Goal: Transaction & Acquisition: Purchase product/service

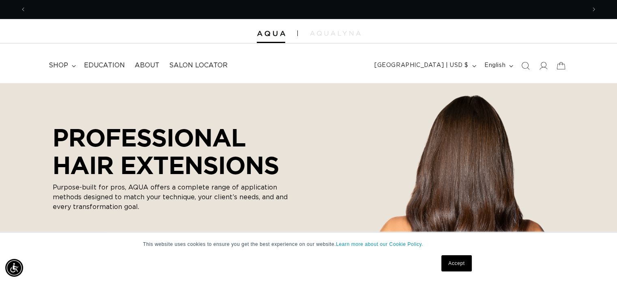
scroll to position [0, 560]
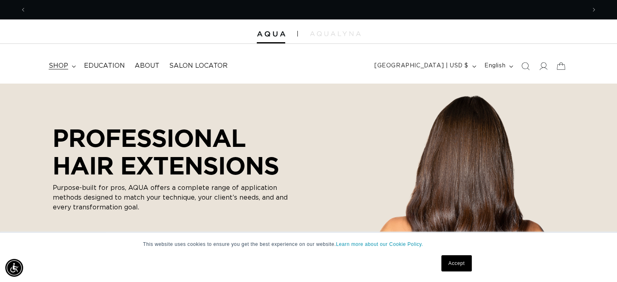
click at [62, 67] on span "shop" at bounding box center [58, 66] width 19 height 9
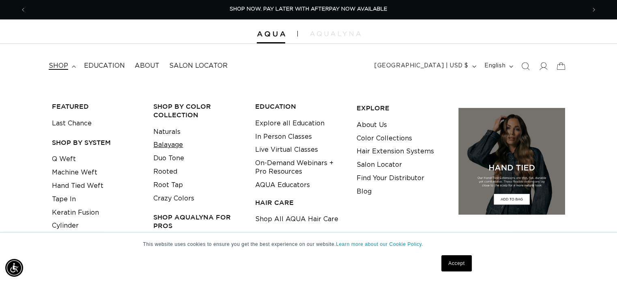
click at [169, 146] on link "Balayage" at bounding box center [168, 144] width 30 height 13
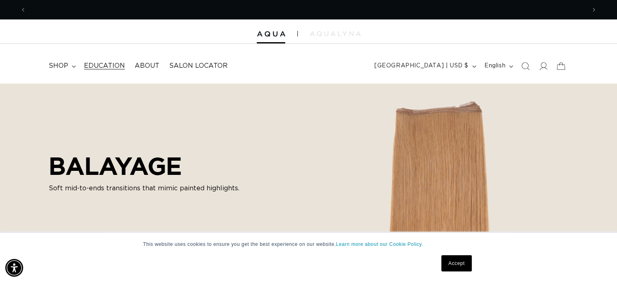
scroll to position [0, 560]
click at [60, 65] on span "shop" at bounding box center [58, 66] width 19 height 9
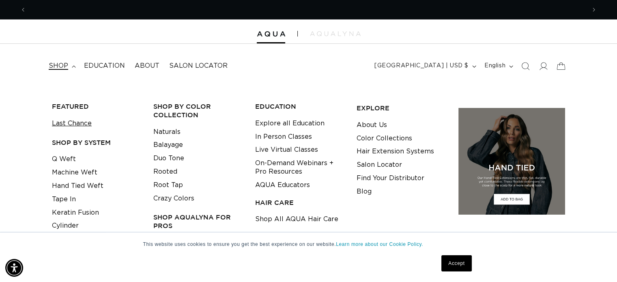
click at [67, 124] on link "Last Chance" at bounding box center [72, 123] width 40 height 13
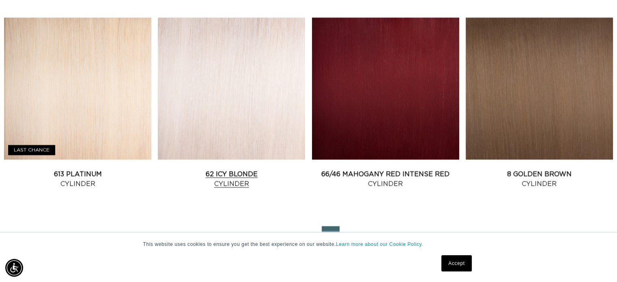
scroll to position [0, 560]
click at [230, 177] on link "62 Icy Blonde Cylinder" at bounding box center [231, 178] width 147 height 19
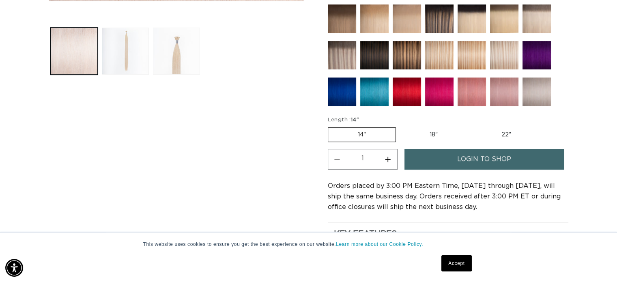
click at [473, 163] on span "login to shop" at bounding box center [484, 159] width 54 height 21
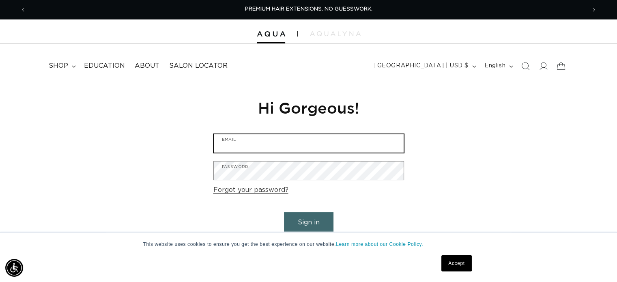
click at [309, 146] on input "Email" at bounding box center [309, 143] width 190 height 18
type input "[EMAIL_ADDRESS][DOMAIN_NAME]"
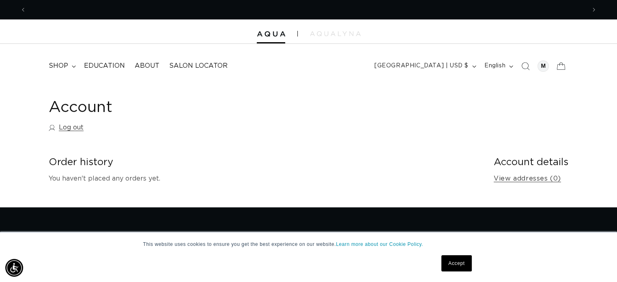
scroll to position [0, 1119]
click at [75, 66] on icon at bounding box center [74, 66] width 4 height 2
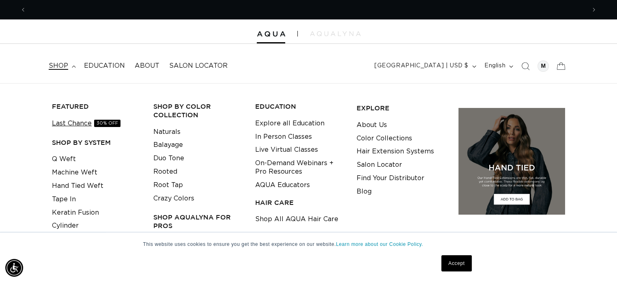
scroll to position [0, 0]
click at [80, 124] on link "Last Chance 30% OFF" at bounding box center [86, 123] width 69 height 13
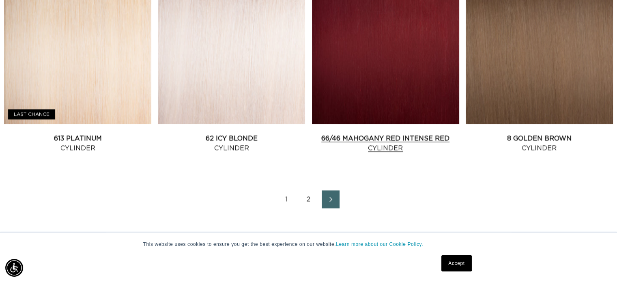
scroll to position [1136, 0]
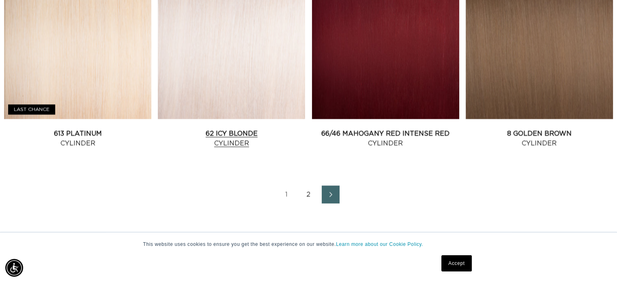
click at [216, 137] on link "62 Icy Blonde Cylinder" at bounding box center [231, 138] width 147 height 19
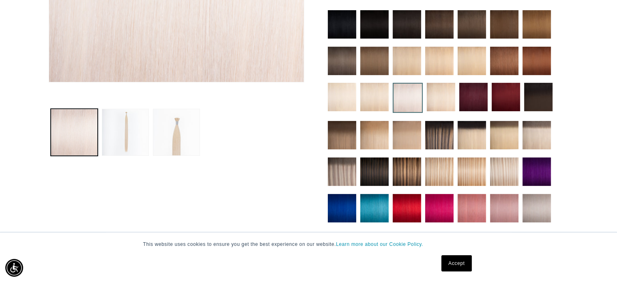
scroll to position [0, 1119]
click at [538, 214] on img at bounding box center [537, 208] width 28 height 28
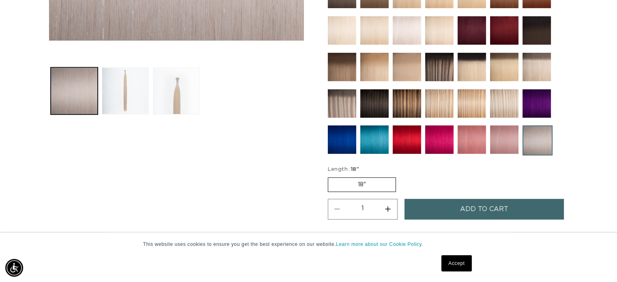
scroll to position [325, 0]
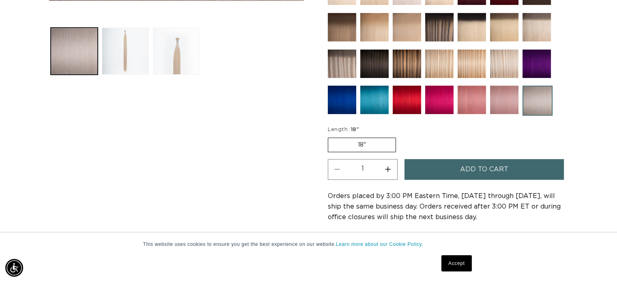
click at [443, 162] on button "Add to cart" at bounding box center [485, 169] width 160 height 21
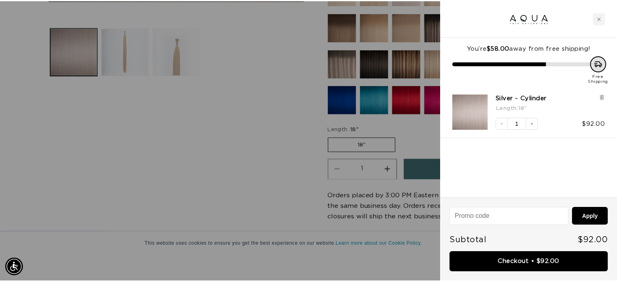
scroll to position [0, 0]
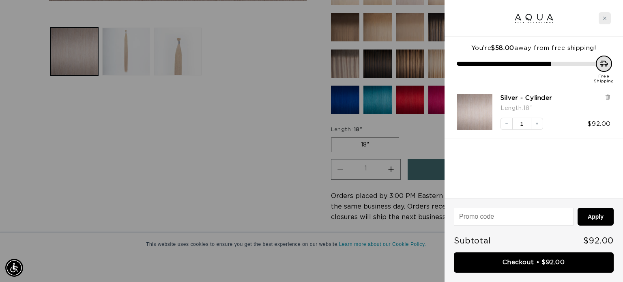
click at [604, 15] on div "Close cart" at bounding box center [605, 18] width 12 height 12
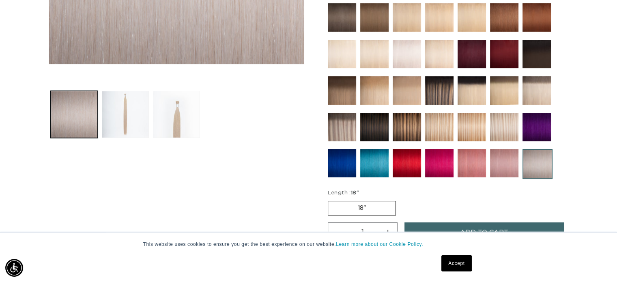
scroll to position [162, 0]
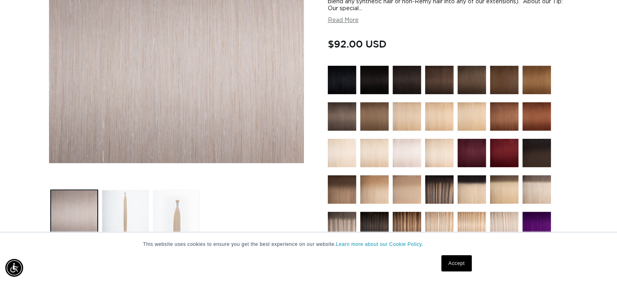
click at [409, 150] on img at bounding box center [407, 153] width 28 height 28
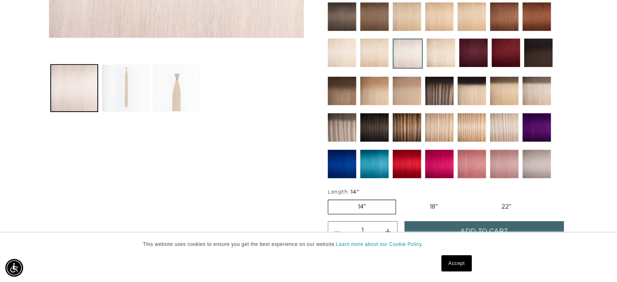
scroll to position [365, 0]
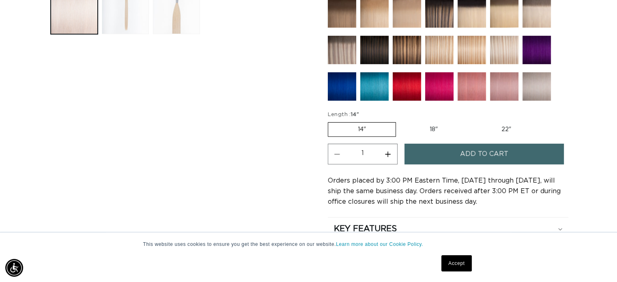
click at [433, 149] on button "Add to cart" at bounding box center [485, 154] width 160 height 21
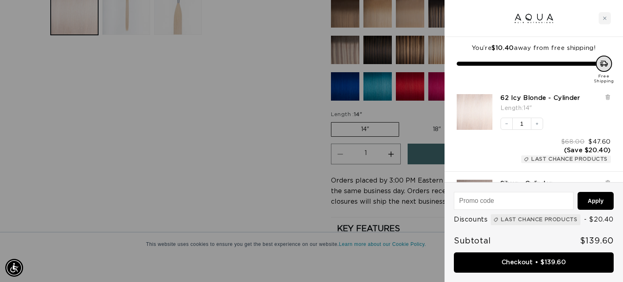
scroll to position [0, 566]
click at [605, 16] on icon "Close cart" at bounding box center [605, 18] width 4 height 4
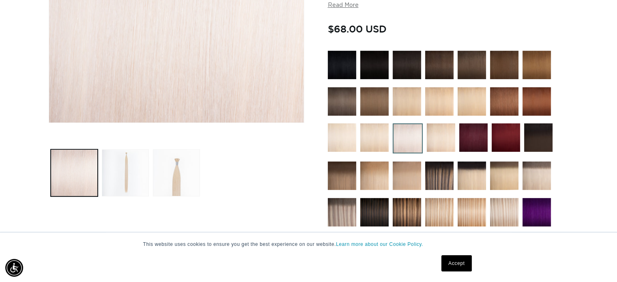
scroll to position [0, 0]
click at [504, 218] on img at bounding box center [504, 212] width 28 height 28
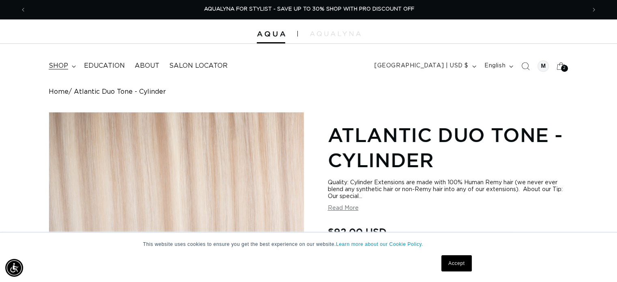
click at [52, 72] on summary "shop" at bounding box center [61, 66] width 35 height 18
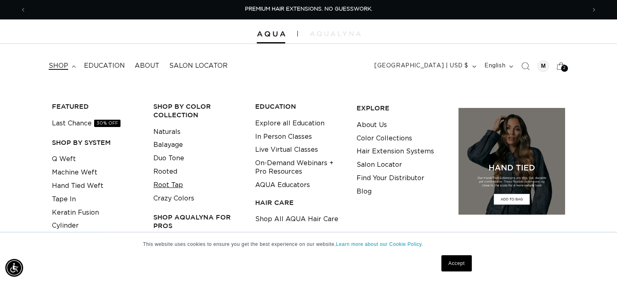
click at [169, 183] on link "Root Tap" at bounding box center [168, 185] width 30 height 13
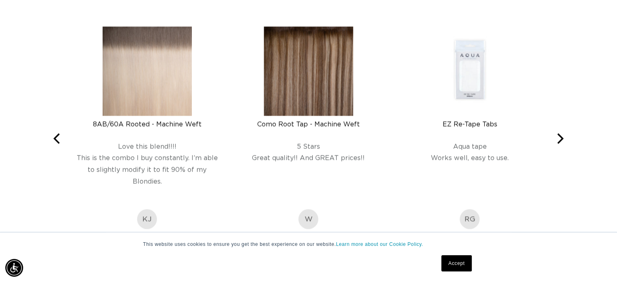
scroll to position [1420, 0]
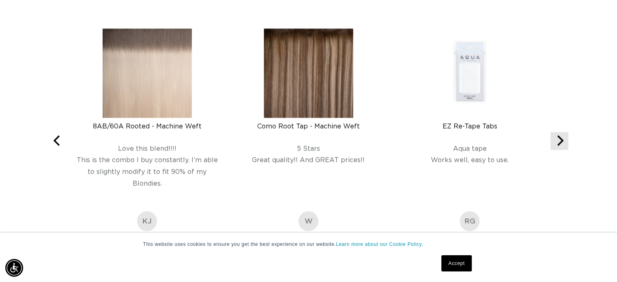
click at [554, 146] on button "Next" at bounding box center [560, 141] width 18 height 18
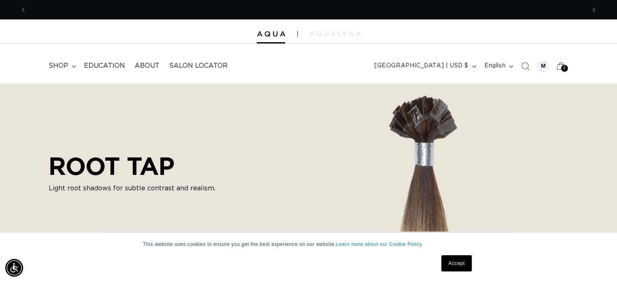
scroll to position [0, 1119]
click at [72, 63] on summary "shop" at bounding box center [61, 66] width 35 height 18
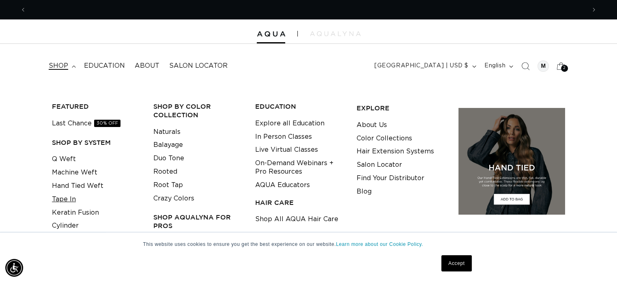
scroll to position [0, 560]
click at [65, 199] on link "Tape In" at bounding box center [64, 199] width 24 height 13
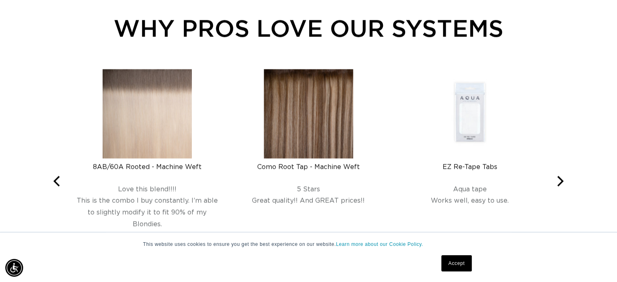
click at [156, 151] on img at bounding box center [147, 113] width 89 height 89
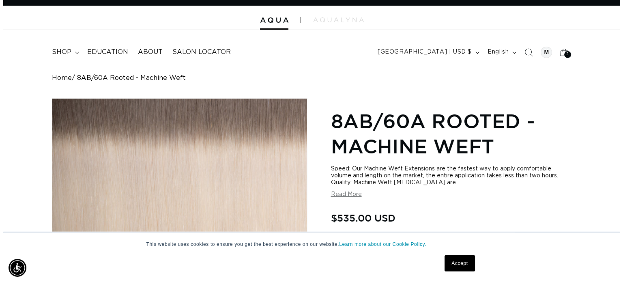
scroll to position [0, 1119]
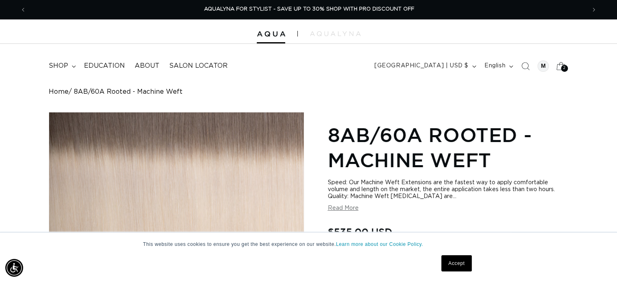
click at [560, 69] on icon at bounding box center [561, 66] width 9 height 8
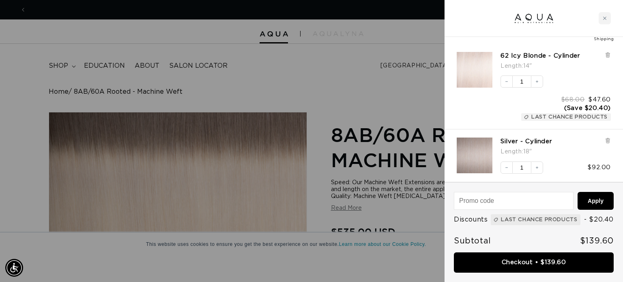
scroll to position [0, 1131]
click at [547, 142] on link "Silver - Cylinder" at bounding box center [527, 142] width 52 height 8
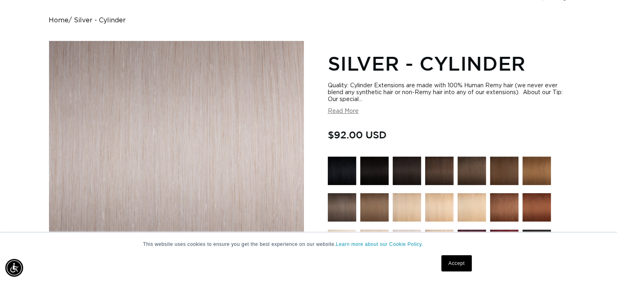
scroll to position [81, 0]
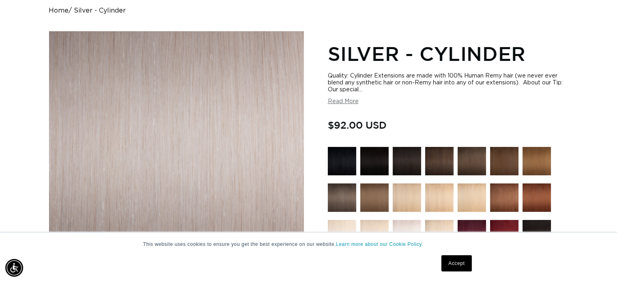
click at [329, 99] on button "Read More" at bounding box center [343, 101] width 31 height 7
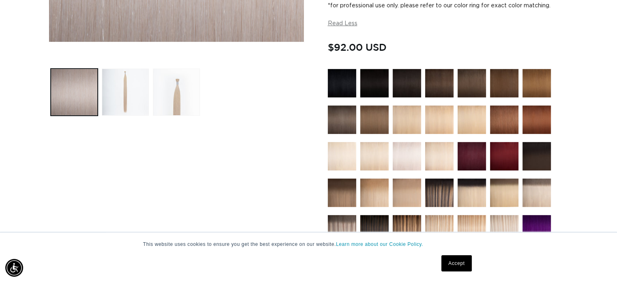
scroll to position [284, 0]
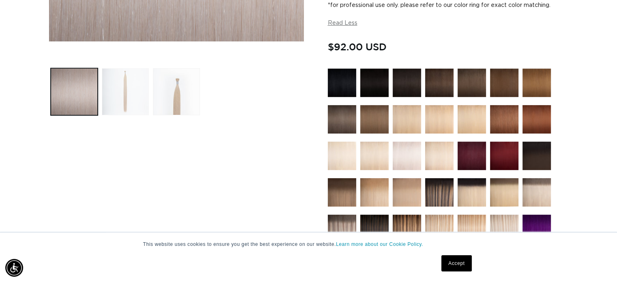
click at [125, 90] on button "Load image 2 in gallery view" at bounding box center [125, 91] width 47 height 47
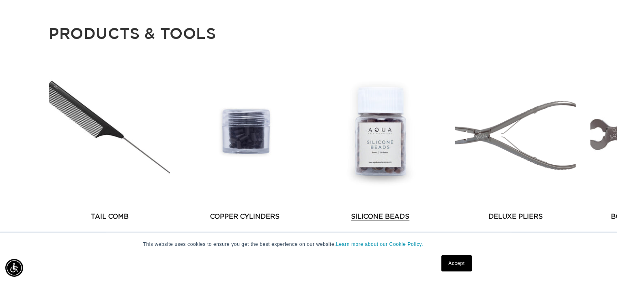
scroll to position [0, 1119]
click at [369, 212] on link "Silicone Beads" at bounding box center [380, 217] width 121 height 10
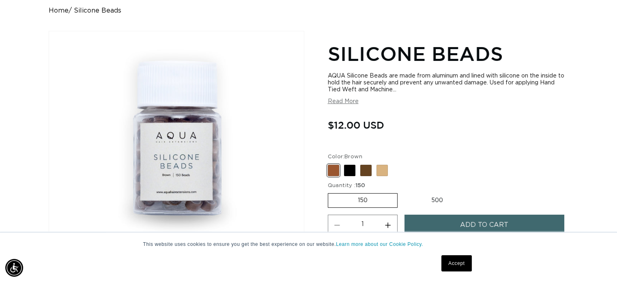
scroll to position [0, 560]
click at [385, 171] on span at bounding box center [382, 170] width 11 height 11
click at [330, 164] on input "Blonde Variant sold out or unavailable" at bounding box center [330, 163] width 0 height 0
radio input "true"
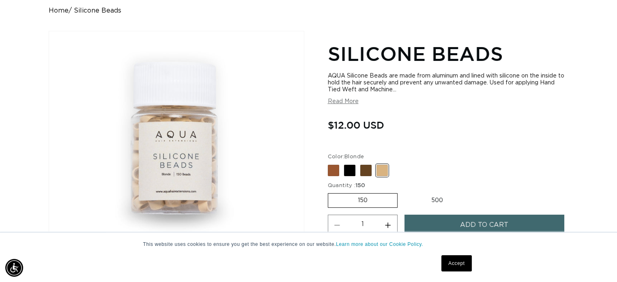
click at [466, 224] on span "Add to cart" at bounding box center [484, 225] width 48 height 21
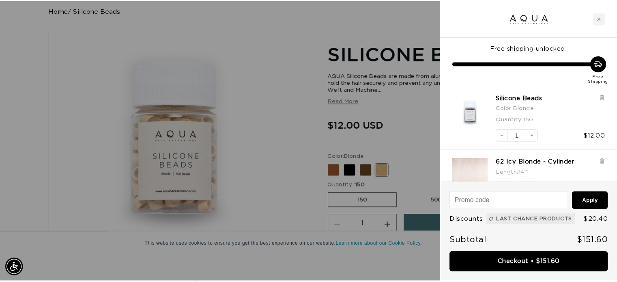
scroll to position [0, 566]
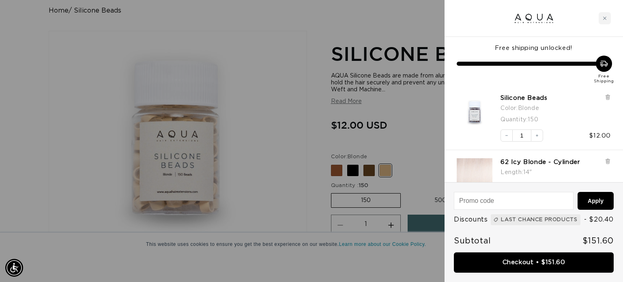
click at [274, 70] on div at bounding box center [311, 141] width 623 height 282
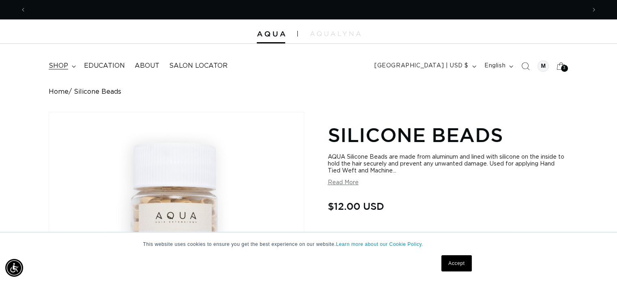
scroll to position [0, 0]
click at [73, 63] on summary "shop" at bounding box center [61, 66] width 35 height 18
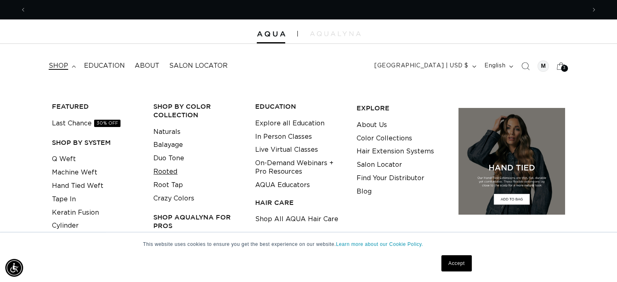
scroll to position [0, 560]
click at [163, 172] on link "Rooted" at bounding box center [165, 171] width 24 height 13
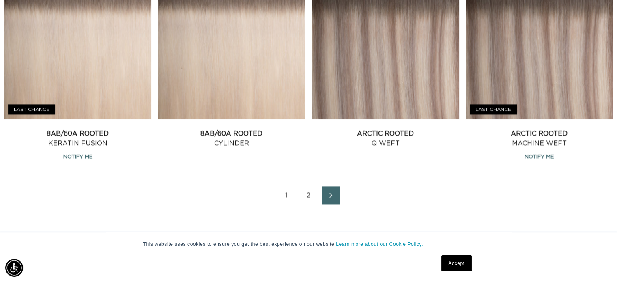
click at [307, 191] on link "2" at bounding box center [309, 195] width 18 height 18
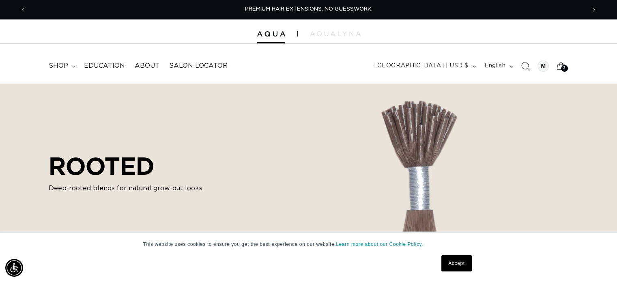
click at [528, 68] on icon "Search" at bounding box center [526, 66] width 9 height 9
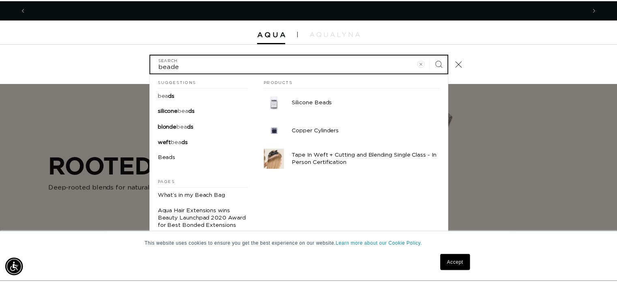
scroll to position [0, 1131]
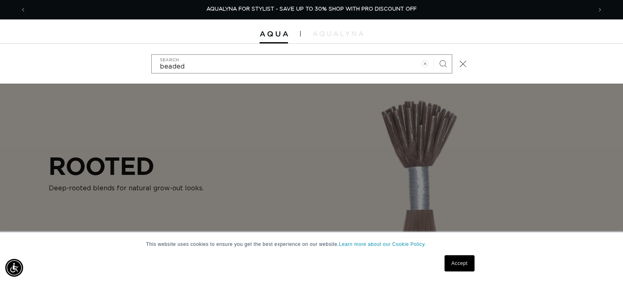
drag, startPoint x: 392, startPoint y: 43, endPoint x: 354, endPoint y: 40, distance: 38.3
click at [362, 38] on div at bounding box center [311, 31] width 623 height 24
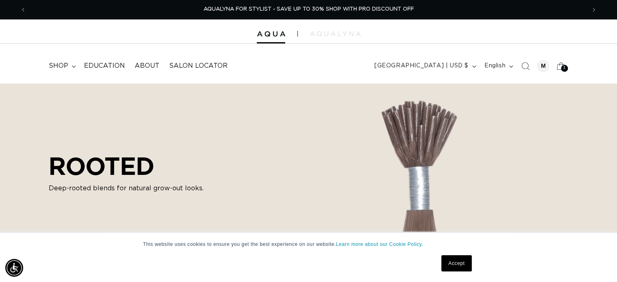
scroll to position [0, 0]
click at [523, 69] on icon "Search" at bounding box center [525, 66] width 9 height 9
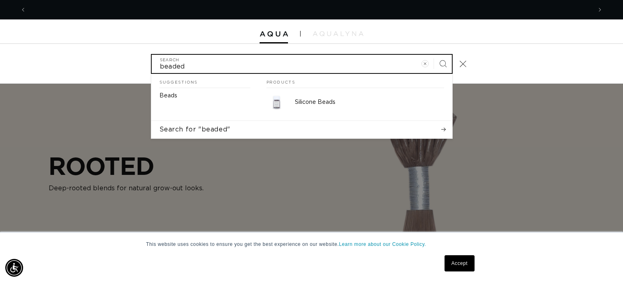
scroll to position [0, 1131]
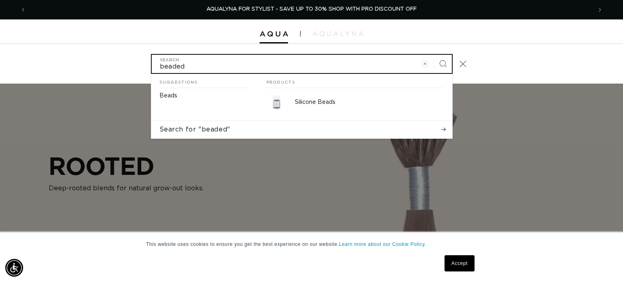
click at [187, 65] on input "beaded" at bounding box center [302, 64] width 300 height 18
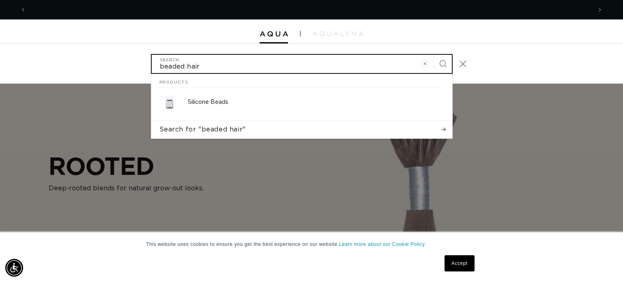
scroll to position [0, 566]
type input "beaded hair"
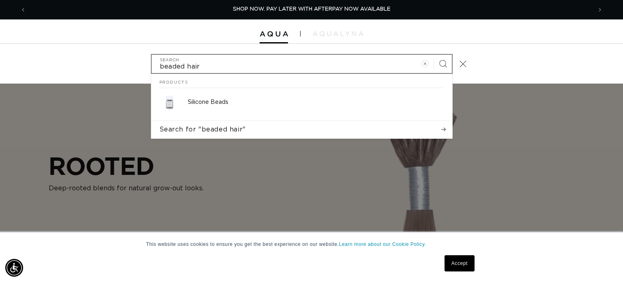
click at [443, 65] on icon "Search" at bounding box center [443, 64] width 8 height 8
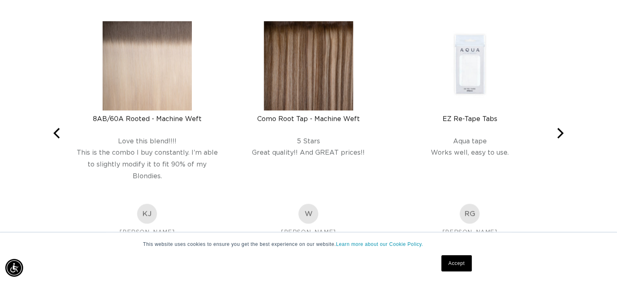
scroll to position [0, 1119]
click at [564, 138] on icon "Next" at bounding box center [559, 133] width 11 height 11
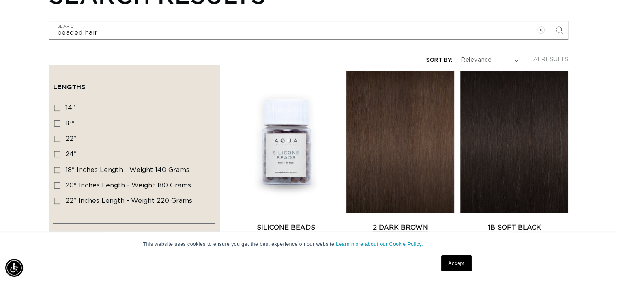
scroll to position [0, 560]
click at [53, 105] on div "Lengths 14" 14" (22 products) 18" 18" (48 products) 22" 22" (20 products) 24" 2…" at bounding box center [134, 160] width 162 height 125
click at [58, 105] on icon at bounding box center [57, 108] width 6 height 6
click at [58, 105] on input "14" 14" (22 products)" at bounding box center [57, 108] width 6 height 6
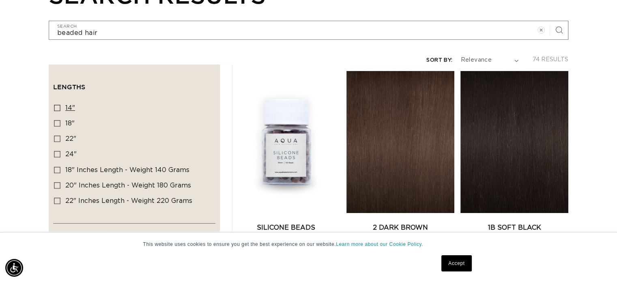
checkbox input "true"
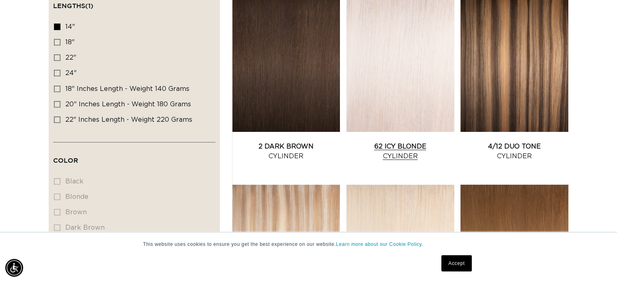
scroll to position [0, 1119]
click at [380, 142] on link "62 Icy Blonde Cylinder" at bounding box center [401, 151] width 108 height 19
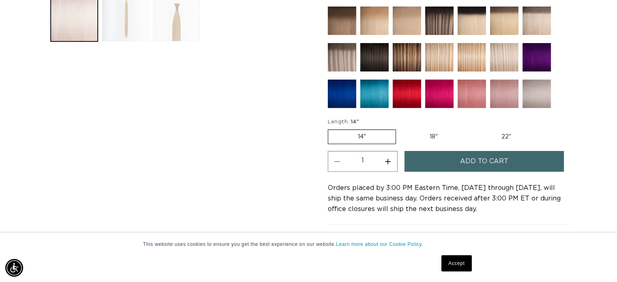
scroll to position [365, 0]
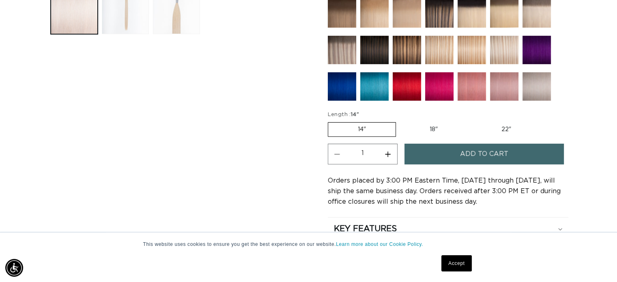
click at [449, 150] on button "Add to cart" at bounding box center [485, 154] width 160 height 21
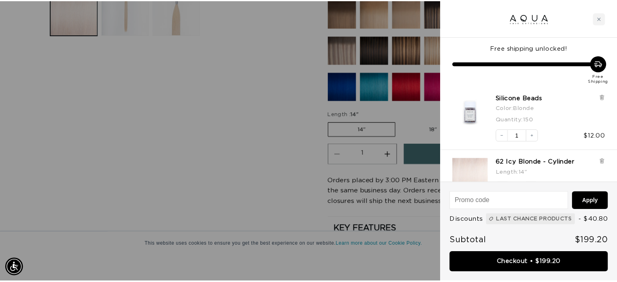
scroll to position [0, 0]
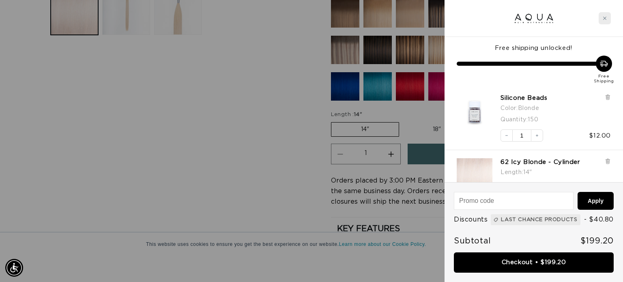
click at [609, 17] on div "Close cart" at bounding box center [605, 18] width 12 height 12
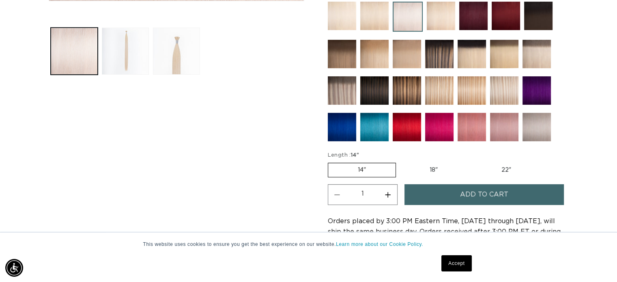
scroll to position [0, 1119]
click at [529, 129] on img at bounding box center [537, 127] width 28 height 28
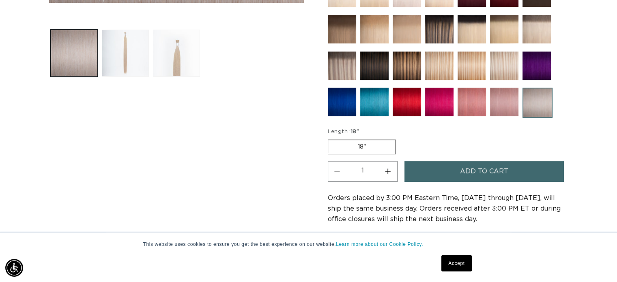
scroll to position [325, 0]
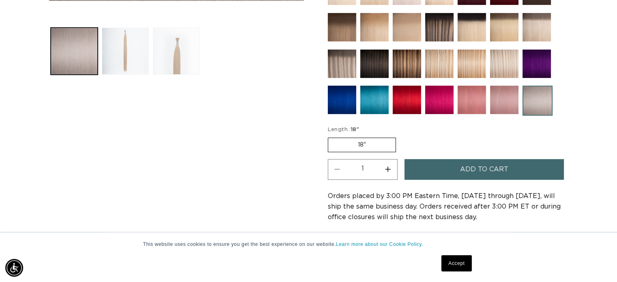
click at [450, 169] on button "Add to cart" at bounding box center [485, 169] width 160 height 21
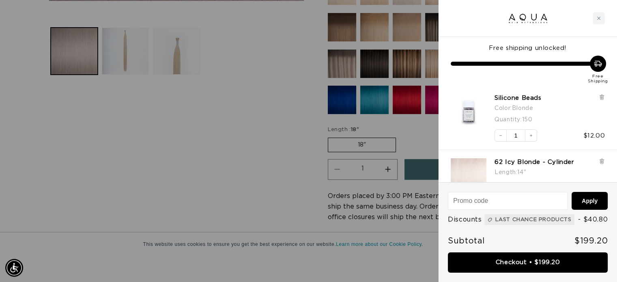
scroll to position [0, 1131]
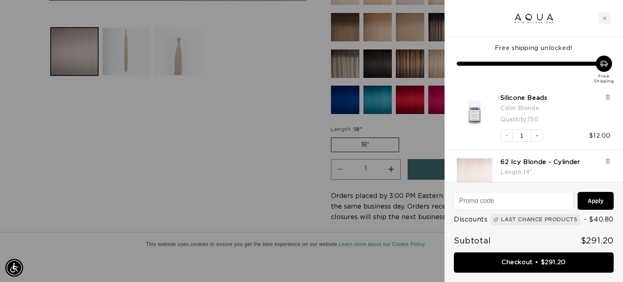
click at [242, 165] on div at bounding box center [311, 141] width 623 height 282
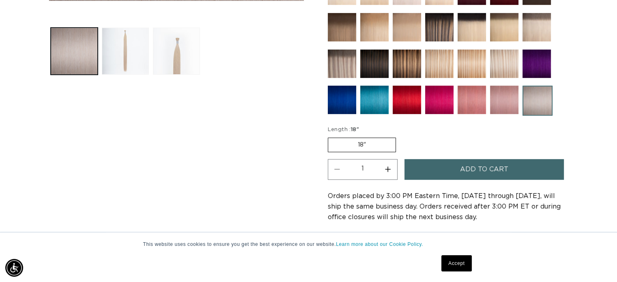
scroll to position [0, 0]
click at [460, 262] on link "Accept" at bounding box center [457, 263] width 30 height 16
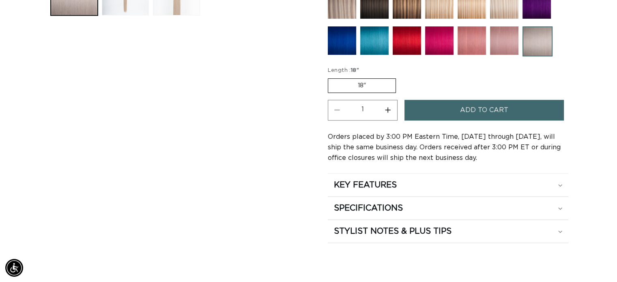
scroll to position [406, 0]
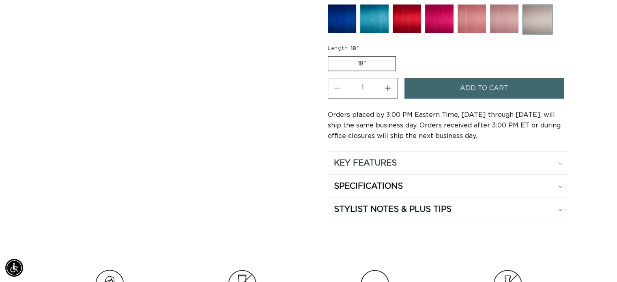
click at [558, 162] on div "KEY FEATURES" at bounding box center [448, 163] width 228 height 11
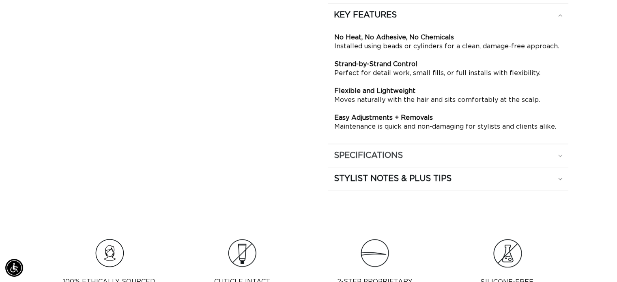
scroll to position [568, 0]
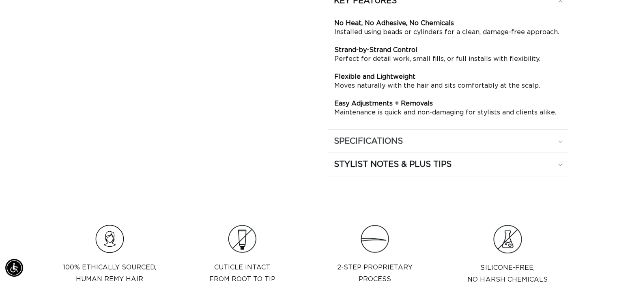
click at [519, 141] on div "SPECIFICATIONS" at bounding box center [448, 141] width 228 height 11
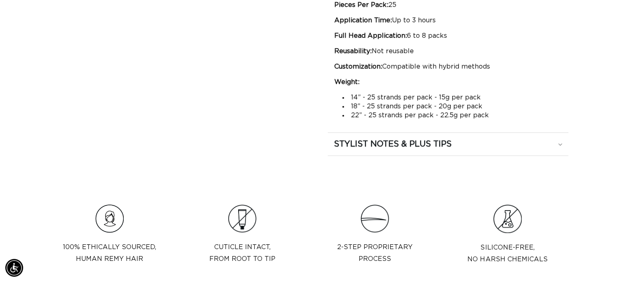
scroll to position [0, 0]
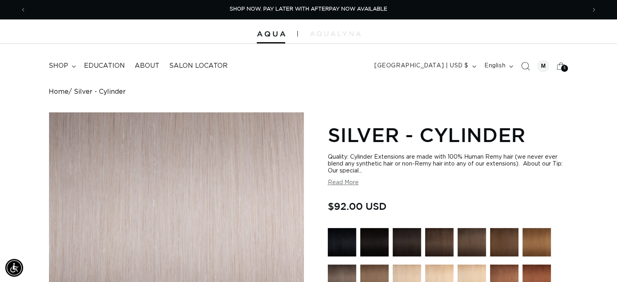
click at [523, 69] on icon "Search" at bounding box center [525, 66] width 9 height 9
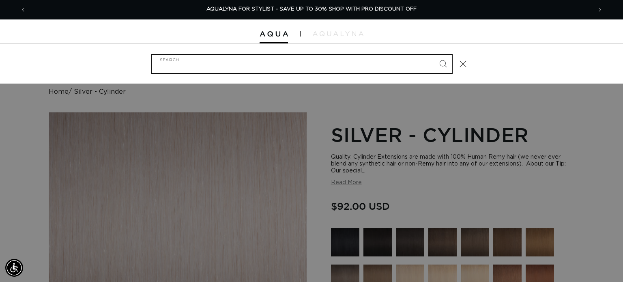
click at [163, 64] on input "Search" at bounding box center [302, 64] width 300 height 18
